Goal: Task Accomplishment & Management: Manage account settings

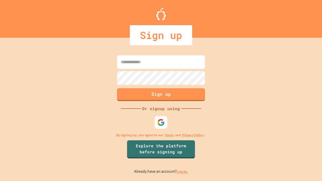
click at [183, 172] on link "Log in." at bounding box center [183, 171] width 12 height 5
